Goal: Check status: Check status

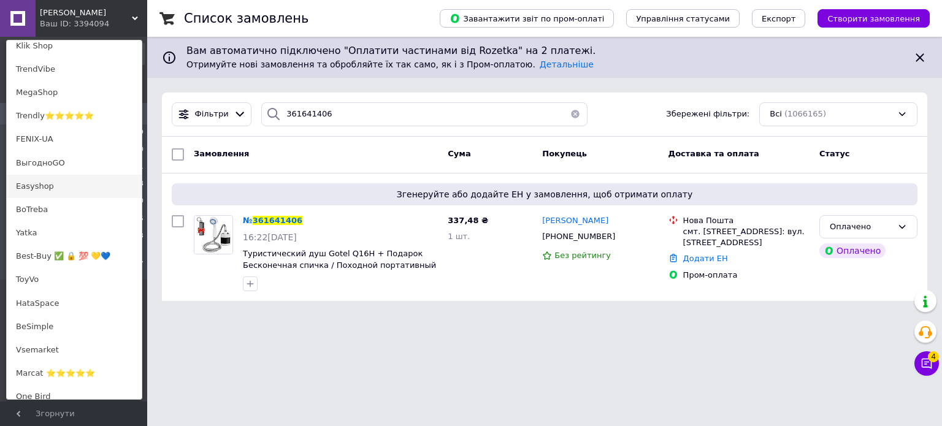
scroll to position [123, 0]
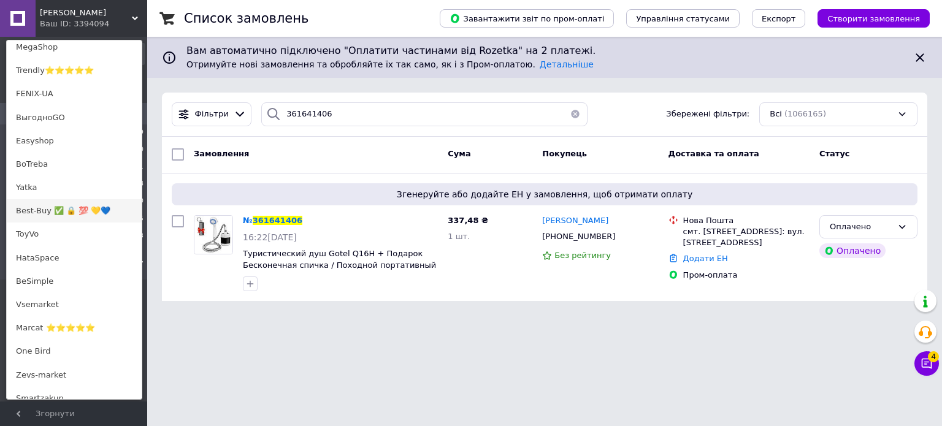
click at [58, 217] on link "Best-Buy ✅ 🔒 💯 💛💙" at bounding box center [74, 210] width 135 height 23
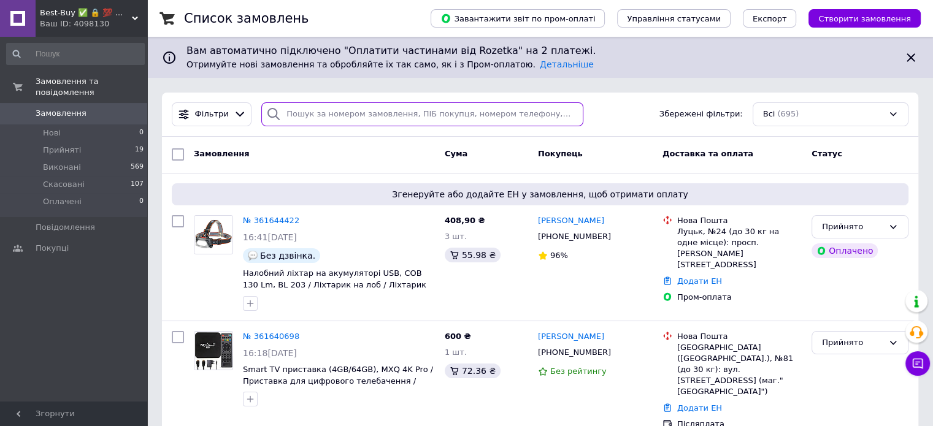
click at [355, 115] on input "search" at bounding box center [422, 114] width 322 height 24
paste input "361640345"
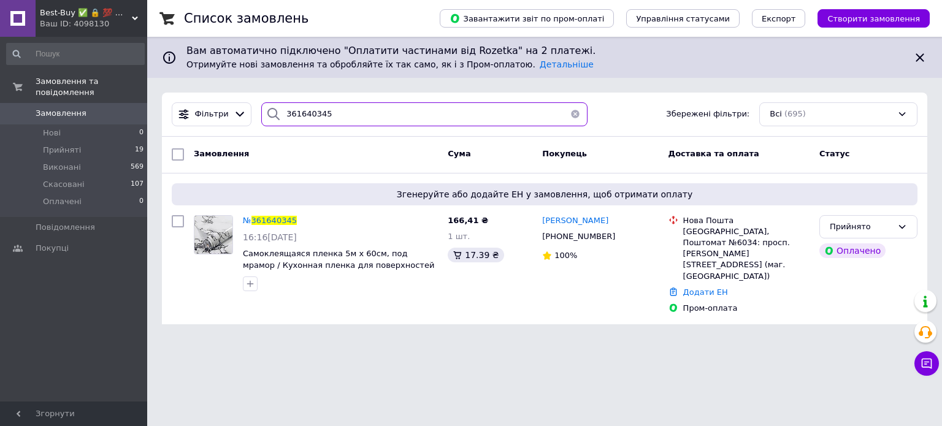
type input "361640345"
click at [118, 14] on span "Best-Buy ✅ 🔒 💯 💛💙" at bounding box center [86, 12] width 92 height 11
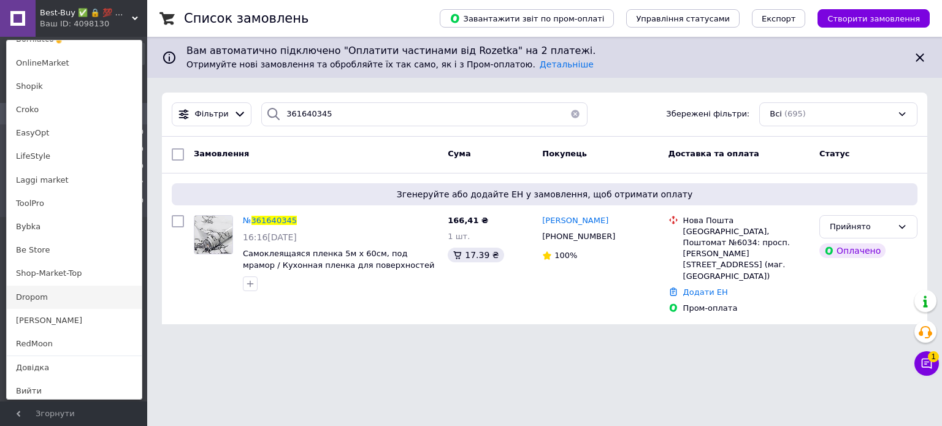
scroll to position [696, 0]
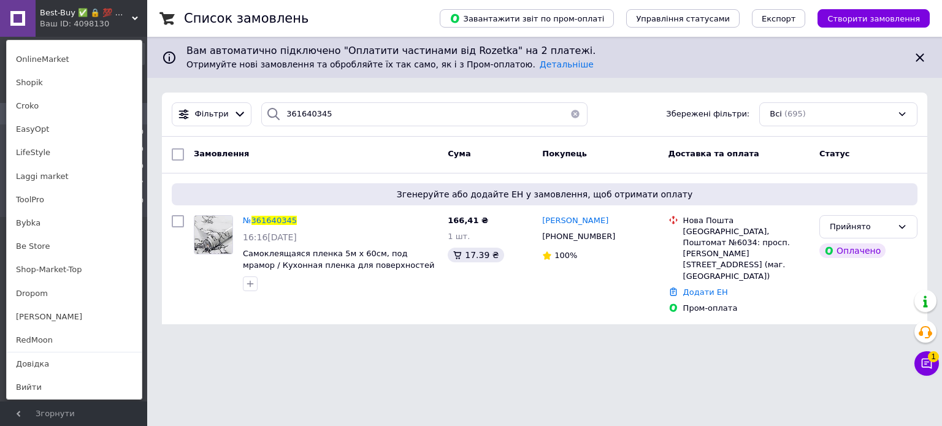
click at [56, 315] on link "[PERSON_NAME]" at bounding box center [74, 316] width 135 height 23
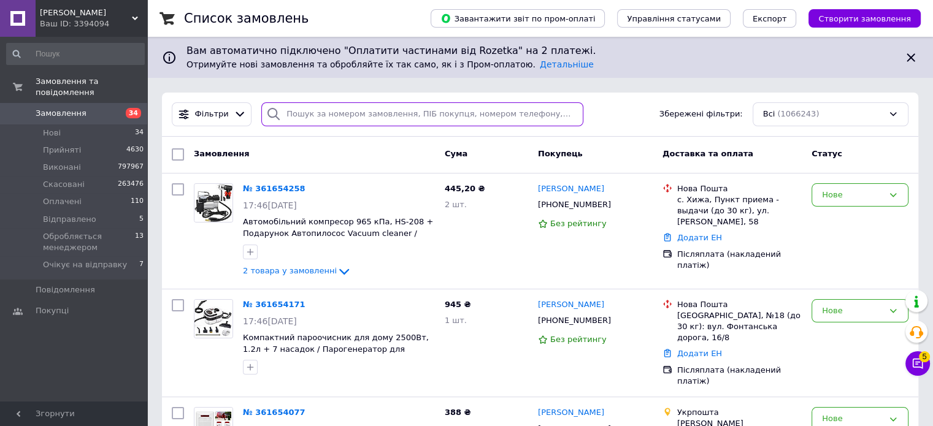
click at [337, 109] on input "search" at bounding box center [422, 114] width 322 height 24
paste input "361644772"
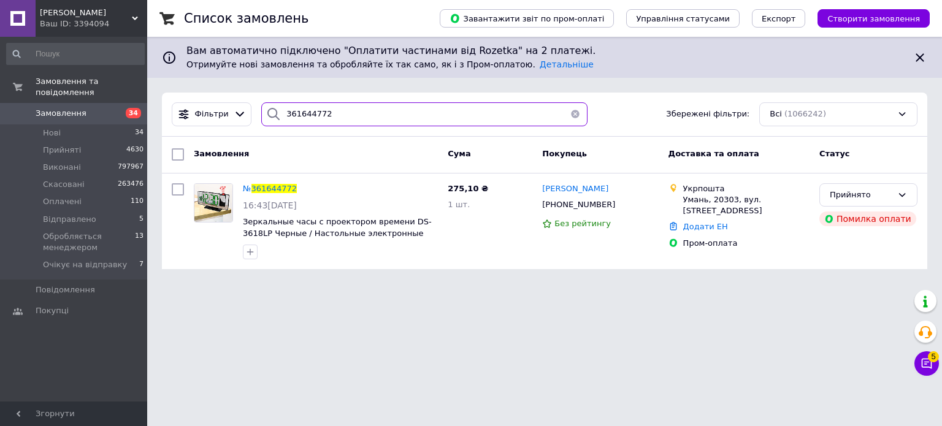
type input "361644772"
click at [351, 112] on input "361644772" at bounding box center [424, 114] width 326 height 24
paste input "361645558"
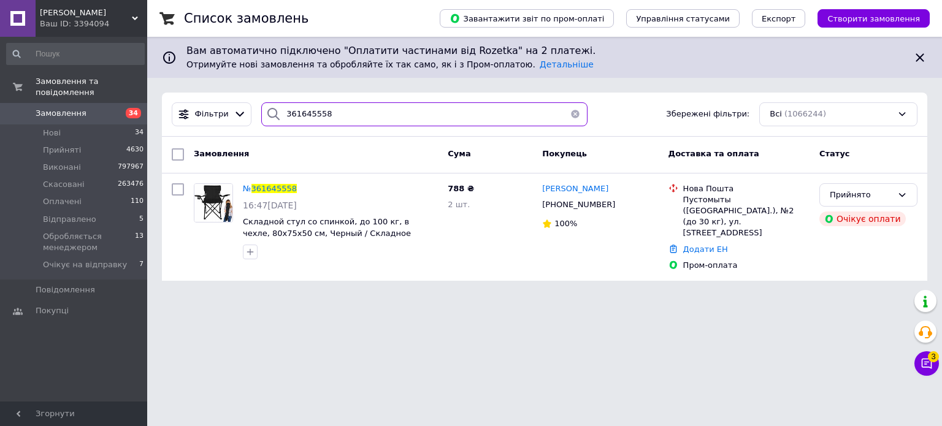
type input "361645558"
click at [102, 8] on span "[PERSON_NAME]" at bounding box center [86, 12] width 92 height 11
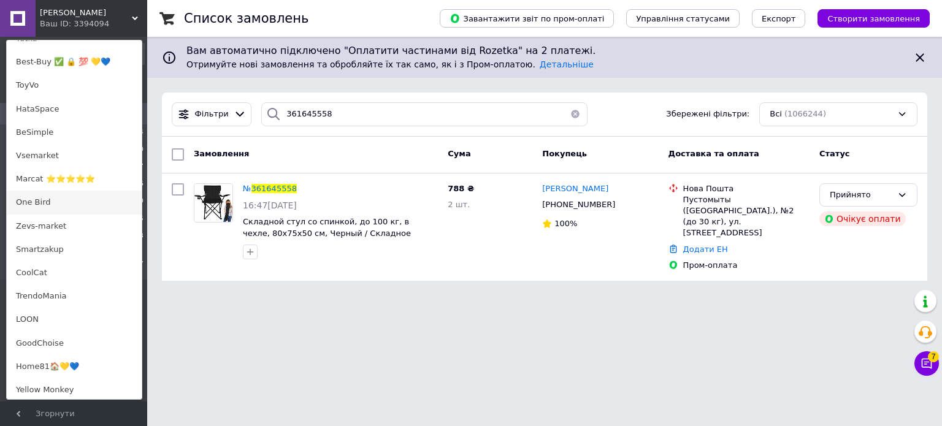
scroll to position [368, 0]
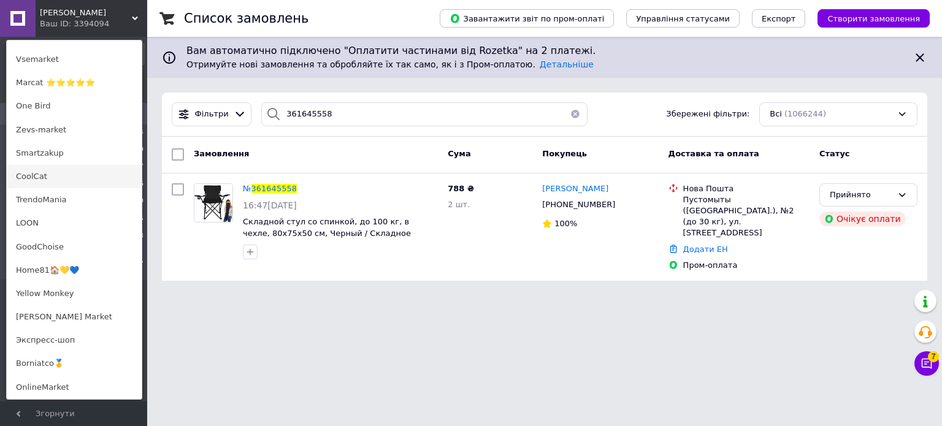
click at [58, 180] on link "CoolCat" at bounding box center [74, 176] width 135 height 23
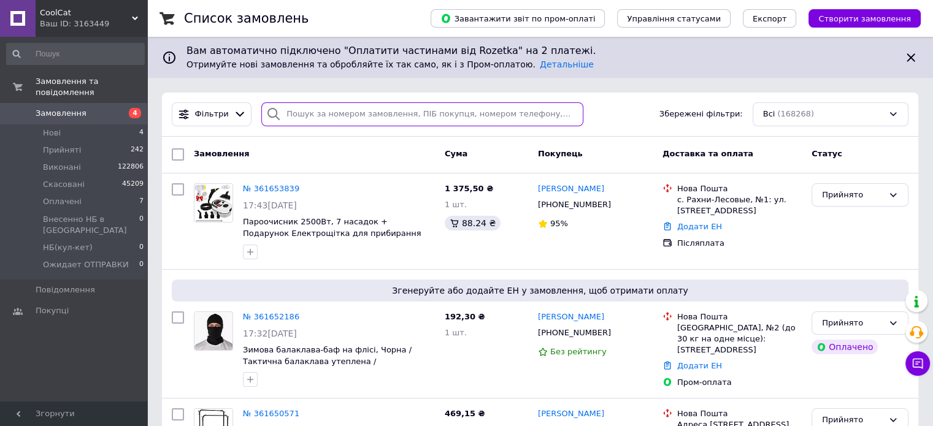
click at [326, 114] on input "search" at bounding box center [422, 114] width 322 height 24
paste input "361652186"
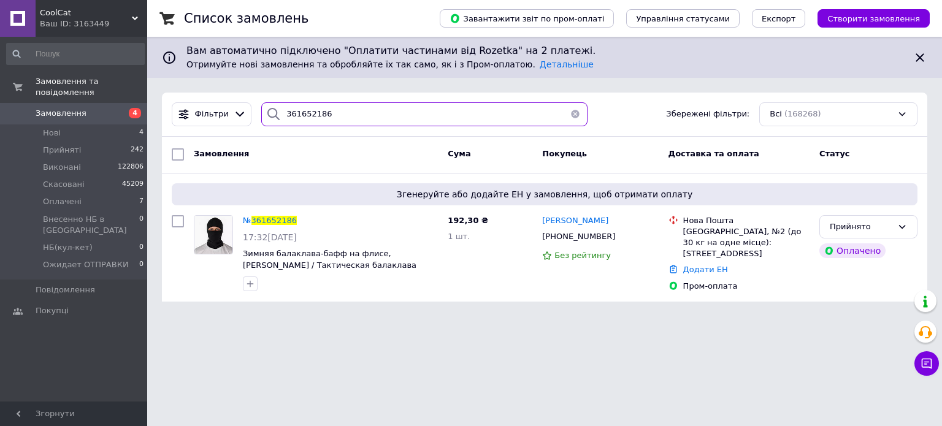
type input "361652186"
click at [130, 17] on span "CoolCat" at bounding box center [86, 12] width 92 height 11
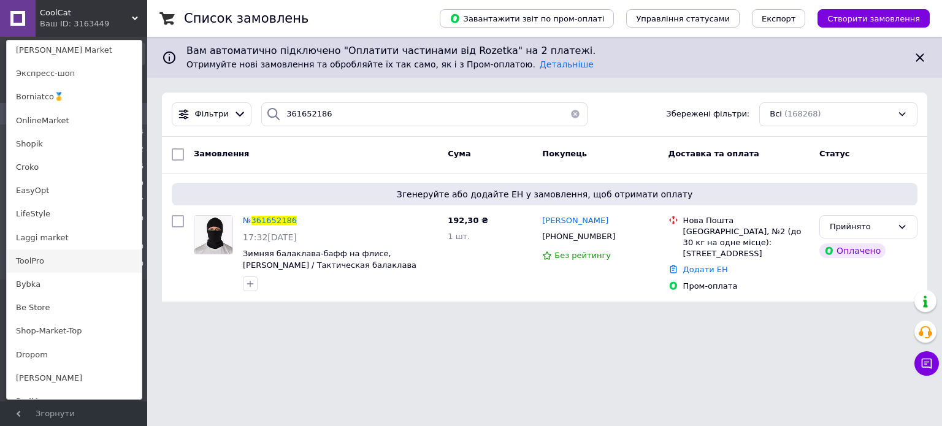
scroll to position [696, 0]
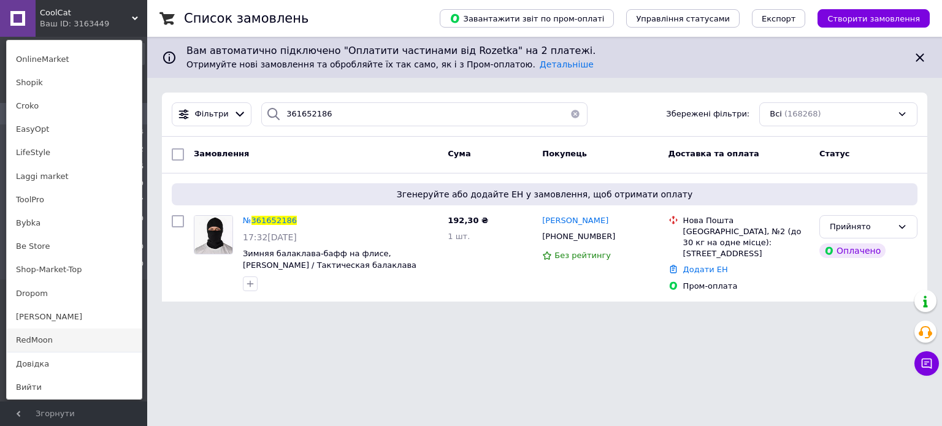
click at [53, 338] on link "RedMoon" at bounding box center [74, 340] width 135 height 23
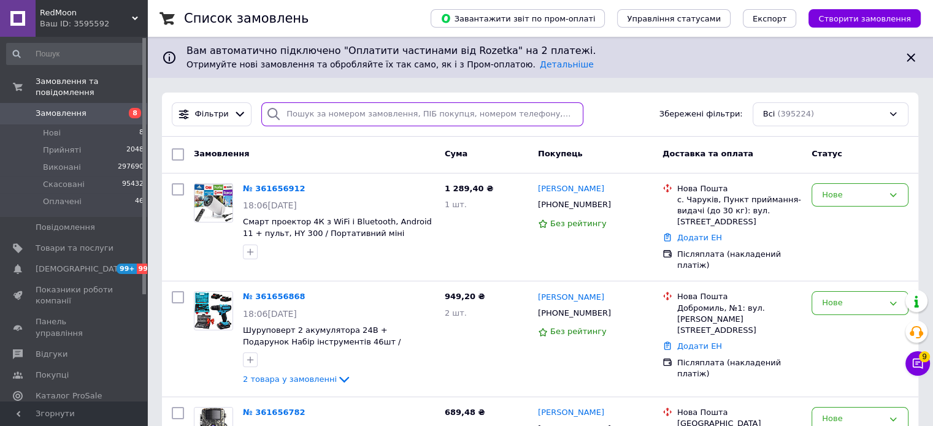
click at [358, 118] on input "search" at bounding box center [422, 114] width 322 height 24
paste input "361652376"
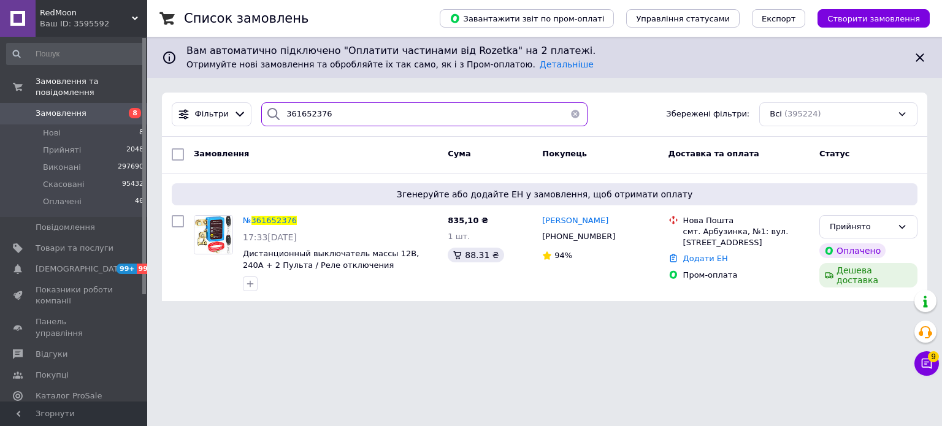
type input "361652376"
click at [279, 218] on span "361652376" at bounding box center [273, 220] width 45 height 9
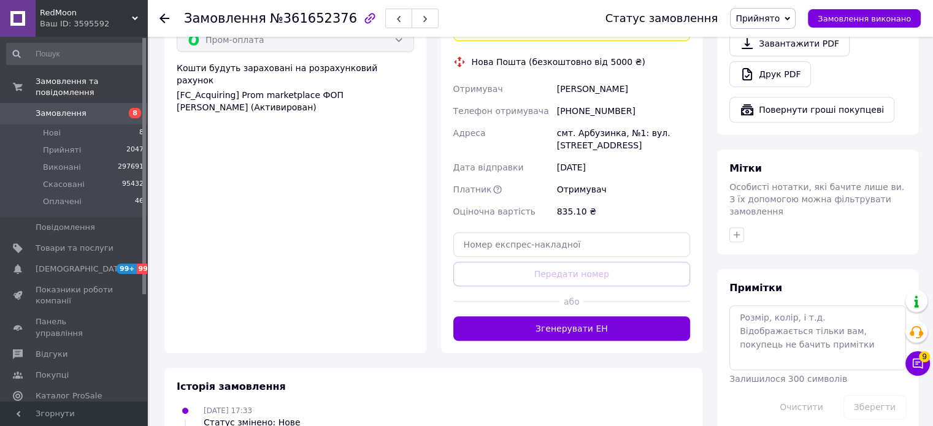
scroll to position [515, 0]
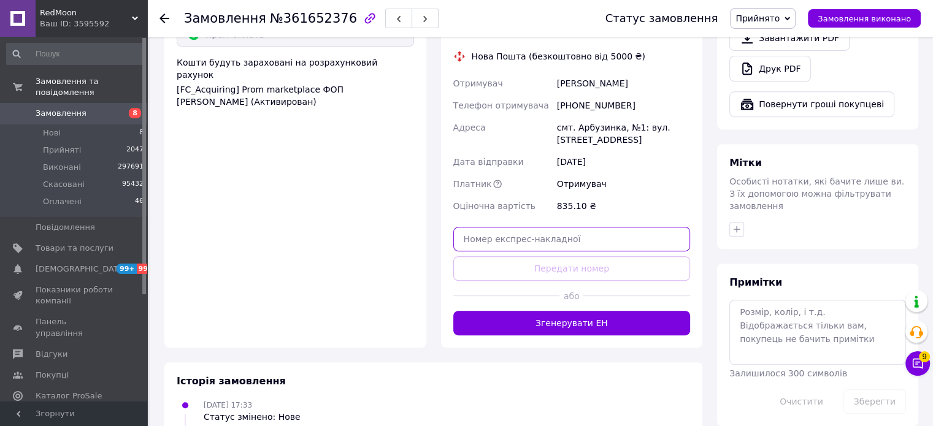
click at [532, 227] on input "text" at bounding box center [571, 239] width 237 height 25
paste input "20451247444477"
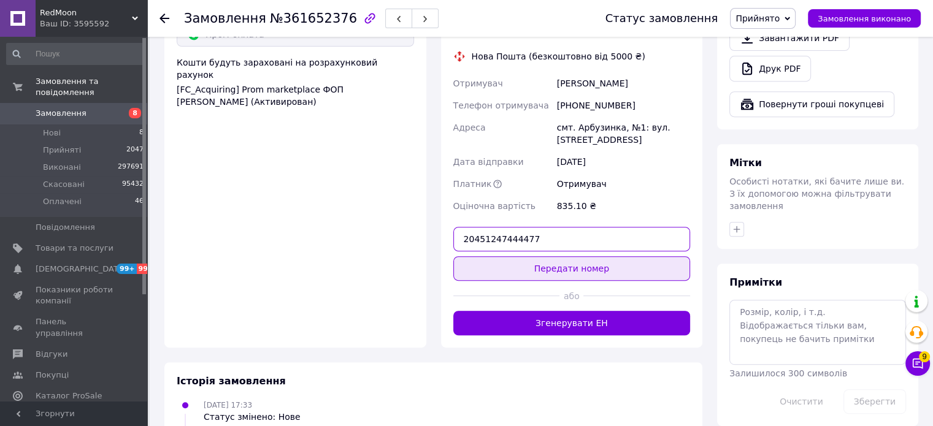
type input "20451247444477"
click at [577, 256] on button "Передати номер" at bounding box center [571, 268] width 237 height 25
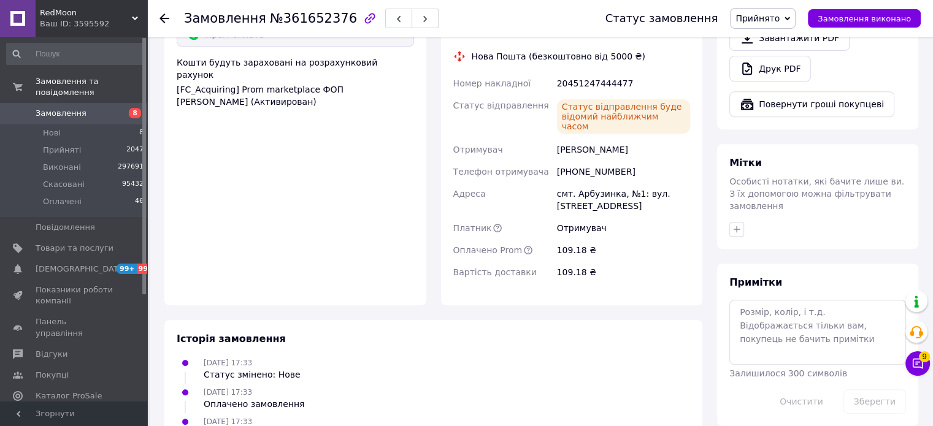
click at [121, 19] on div "Ваш ID: 3595592" at bounding box center [93, 23] width 107 height 11
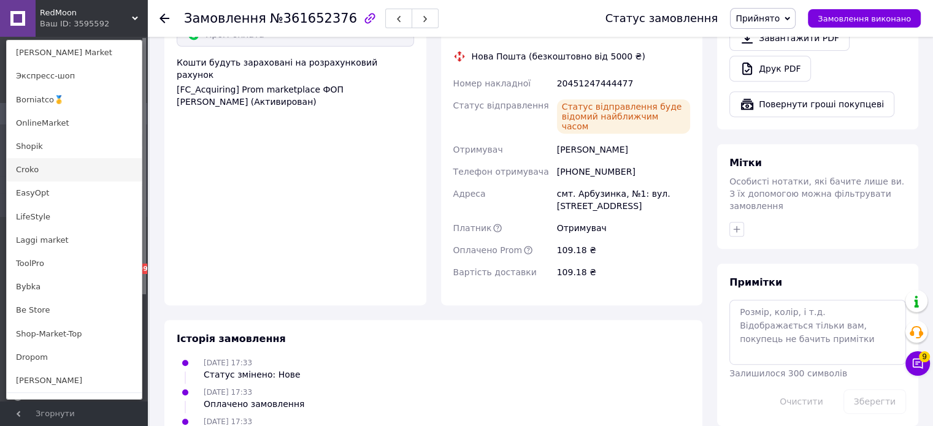
scroll to position [675, 0]
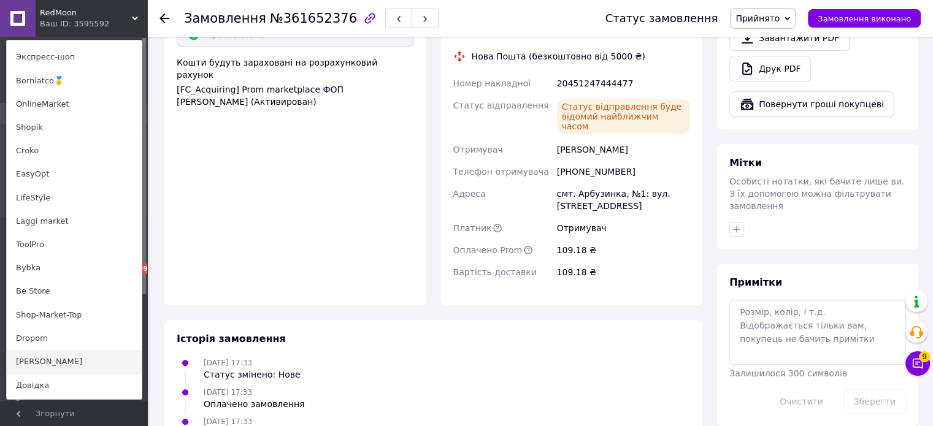
click at [55, 353] on link "[PERSON_NAME]" at bounding box center [74, 361] width 135 height 23
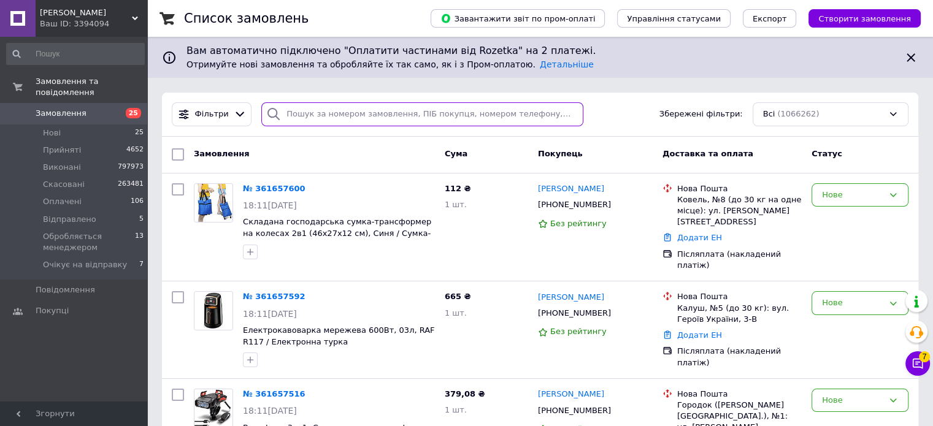
click at [334, 107] on input "search" at bounding box center [422, 114] width 322 height 24
paste input "361648141"
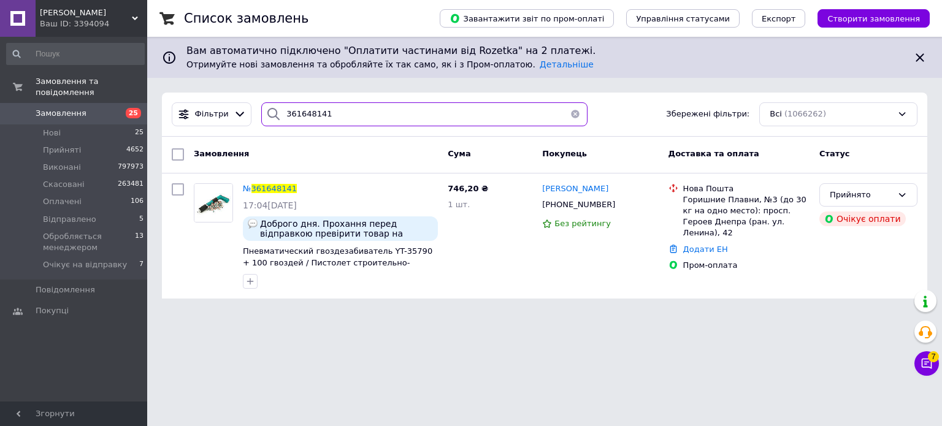
type input "361648141"
